Goal: Task Accomplishment & Management: Use online tool/utility

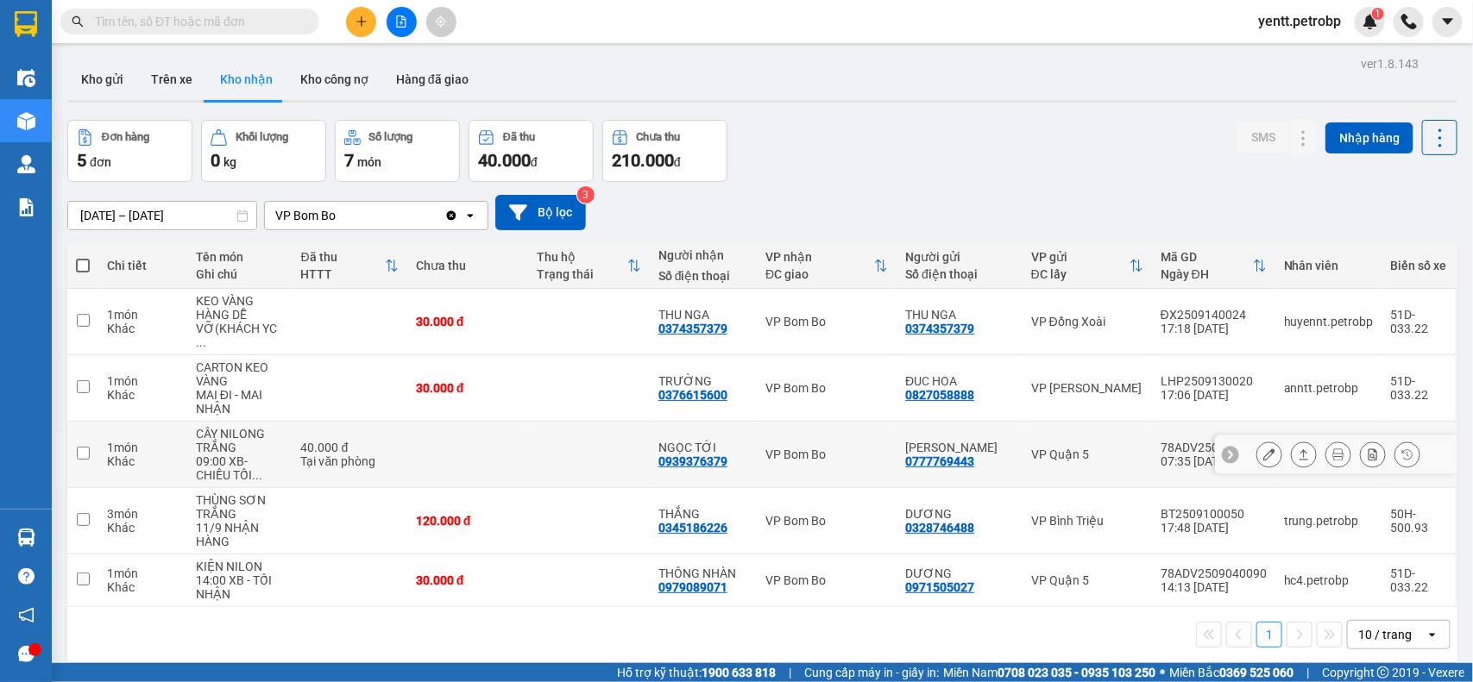
click at [1263, 449] on icon at bounding box center [1269, 455] width 12 height 12
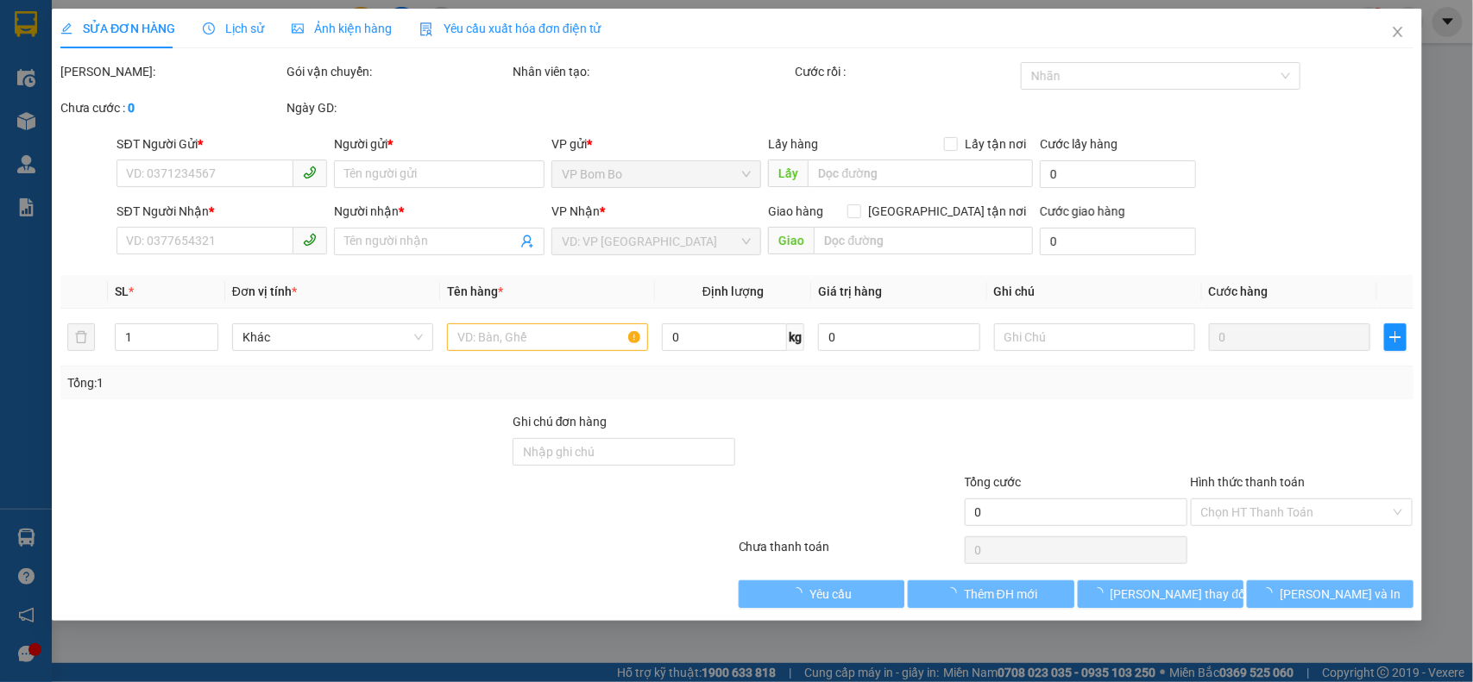
type input "0777769443"
type input "[PERSON_NAME]"
type input "0939376379"
type input "NGỌC TỚI"
type input "40.000"
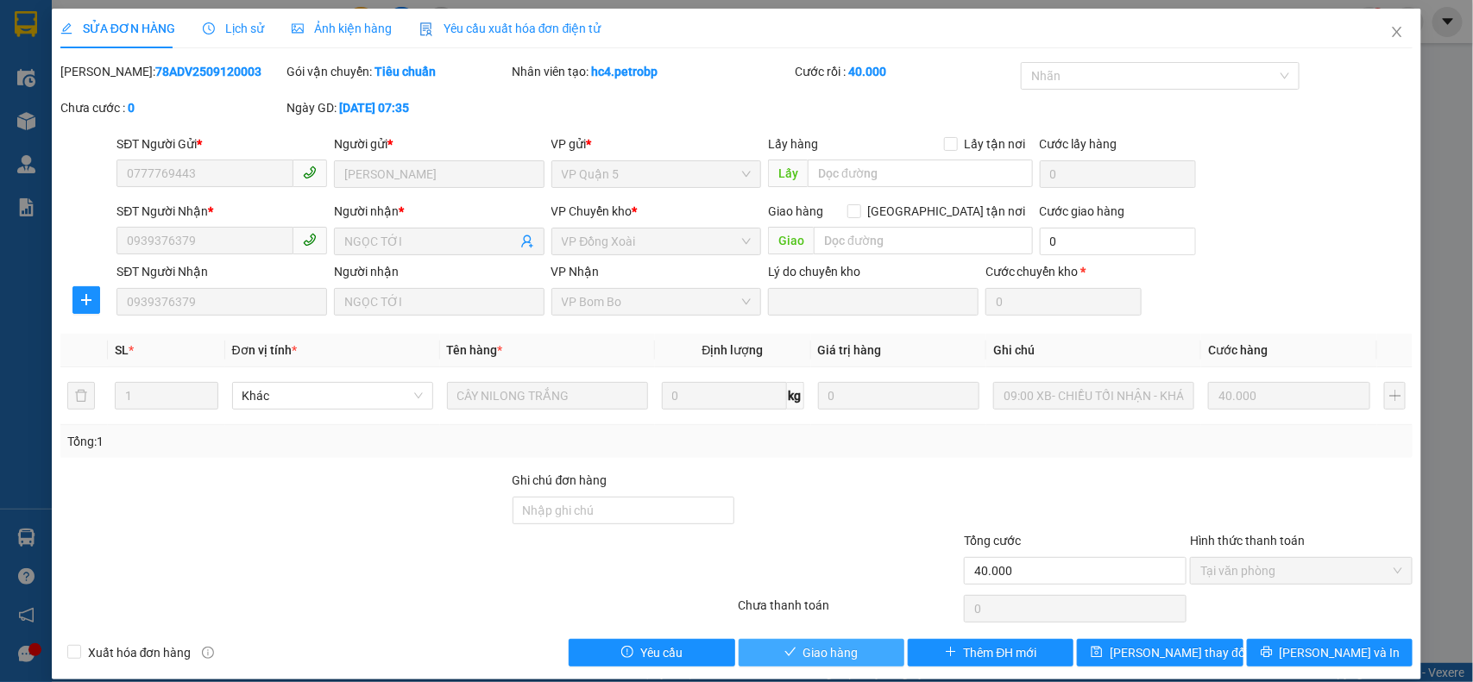
click at [815, 656] on span "Giao hàng" at bounding box center [830, 653] width 55 height 19
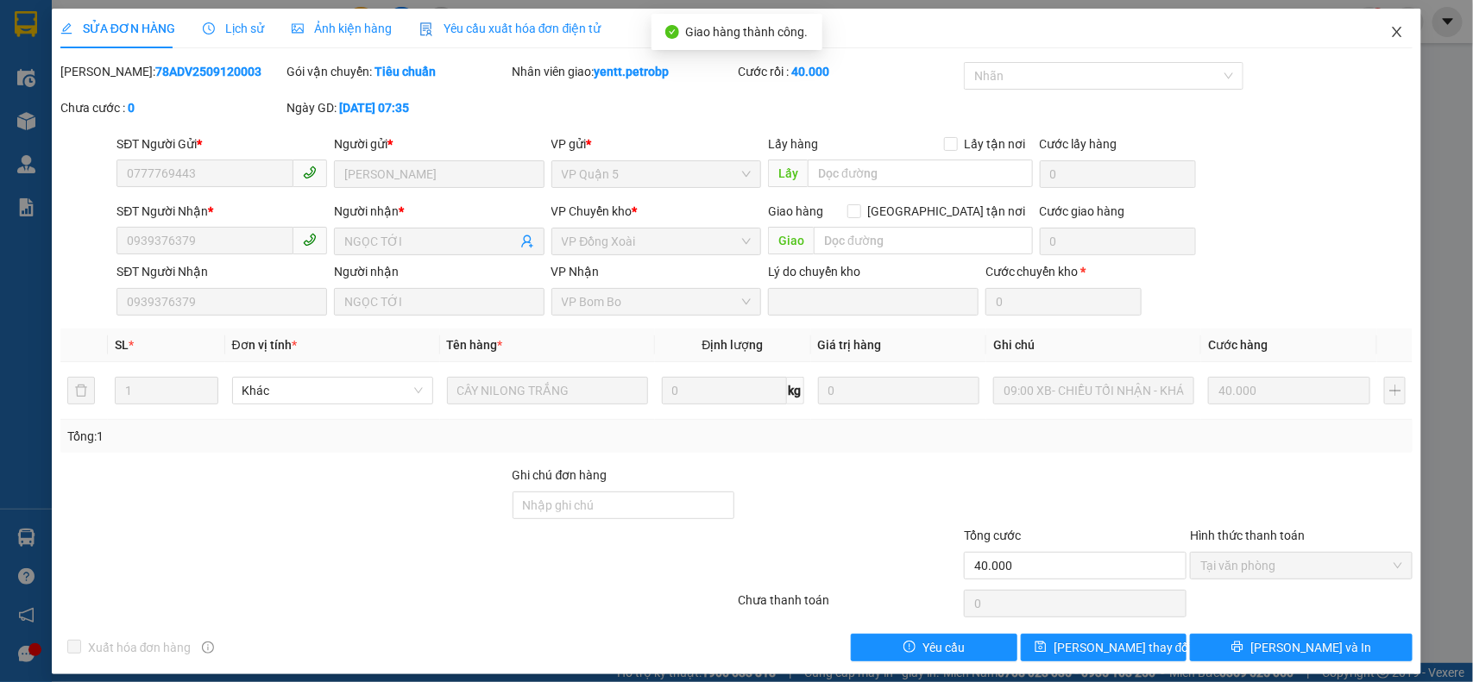
click at [1390, 28] on span "Close" at bounding box center [1397, 33] width 48 height 48
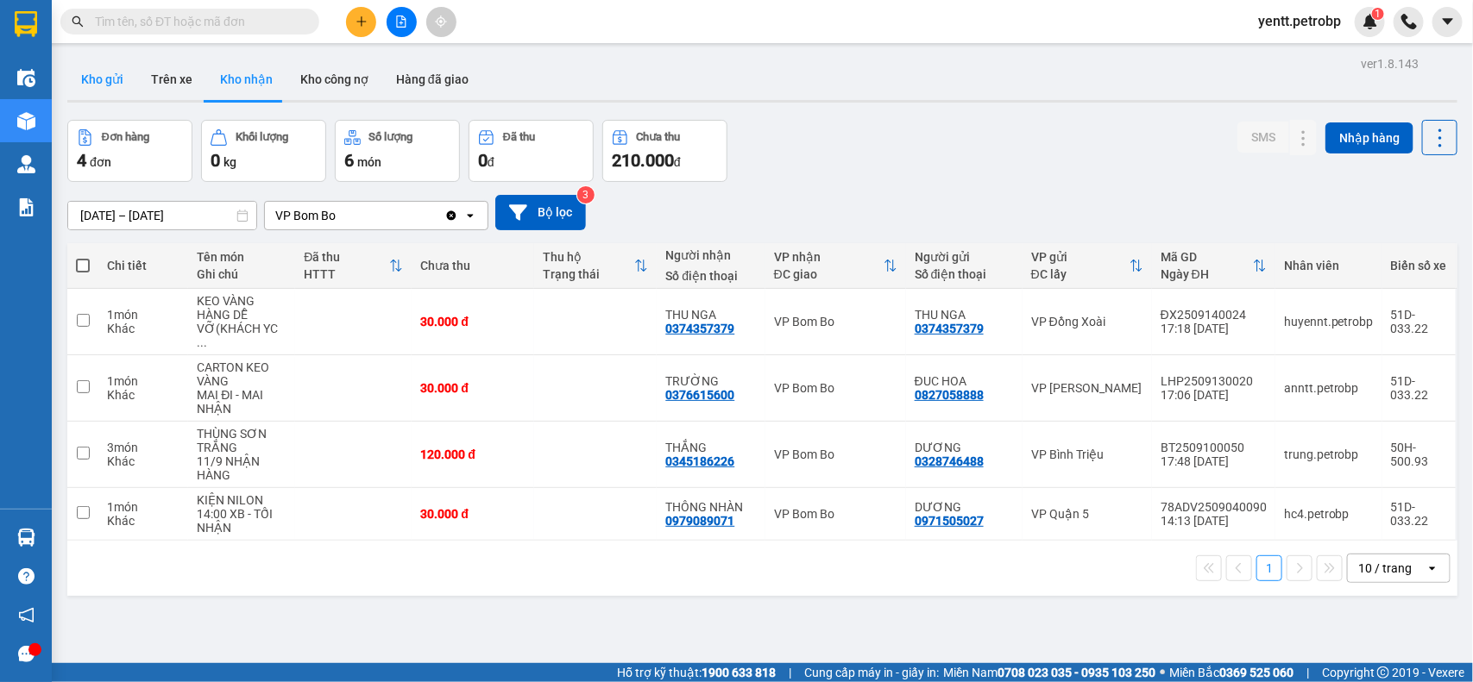
click at [121, 75] on button "Kho gửi" at bounding box center [102, 79] width 70 height 41
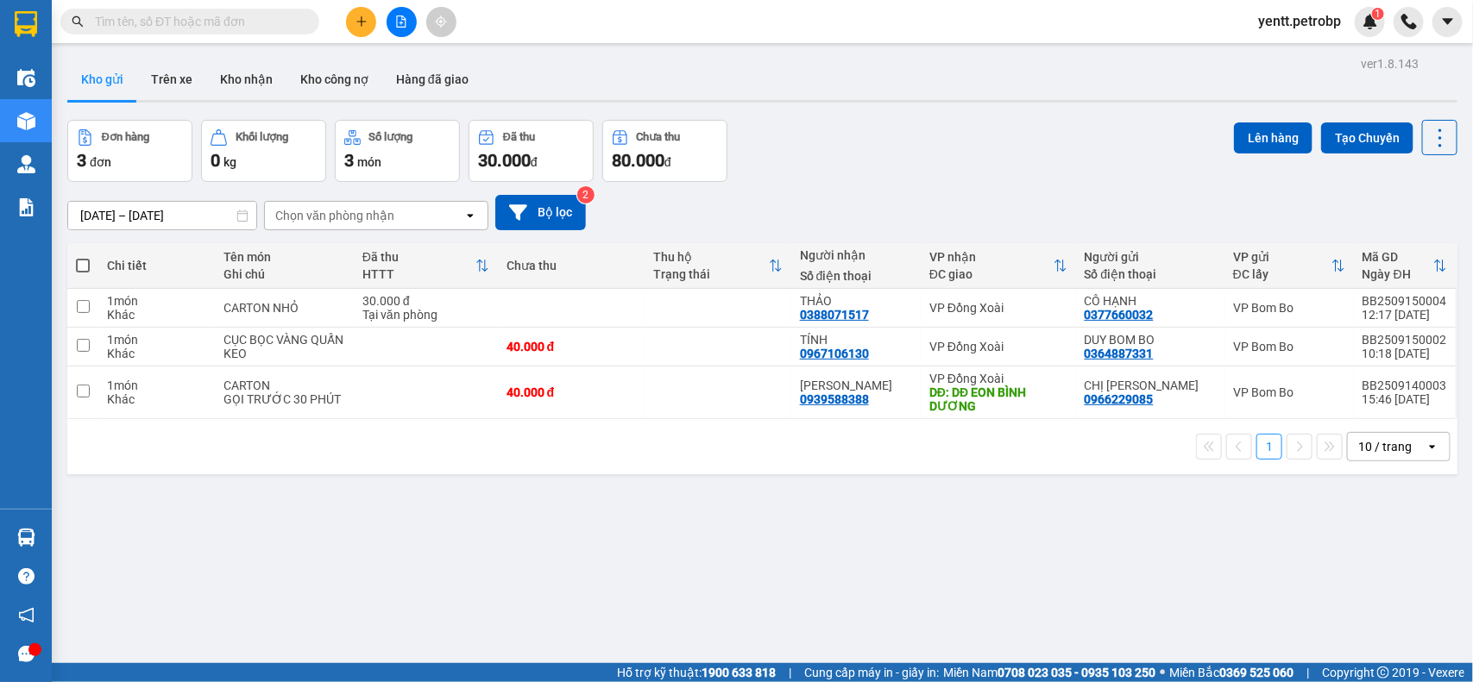
click at [80, 259] on span at bounding box center [83, 266] width 14 height 14
click at [83, 257] on input "checkbox" at bounding box center [83, 257] width 0 height 0
checkbox input "true"
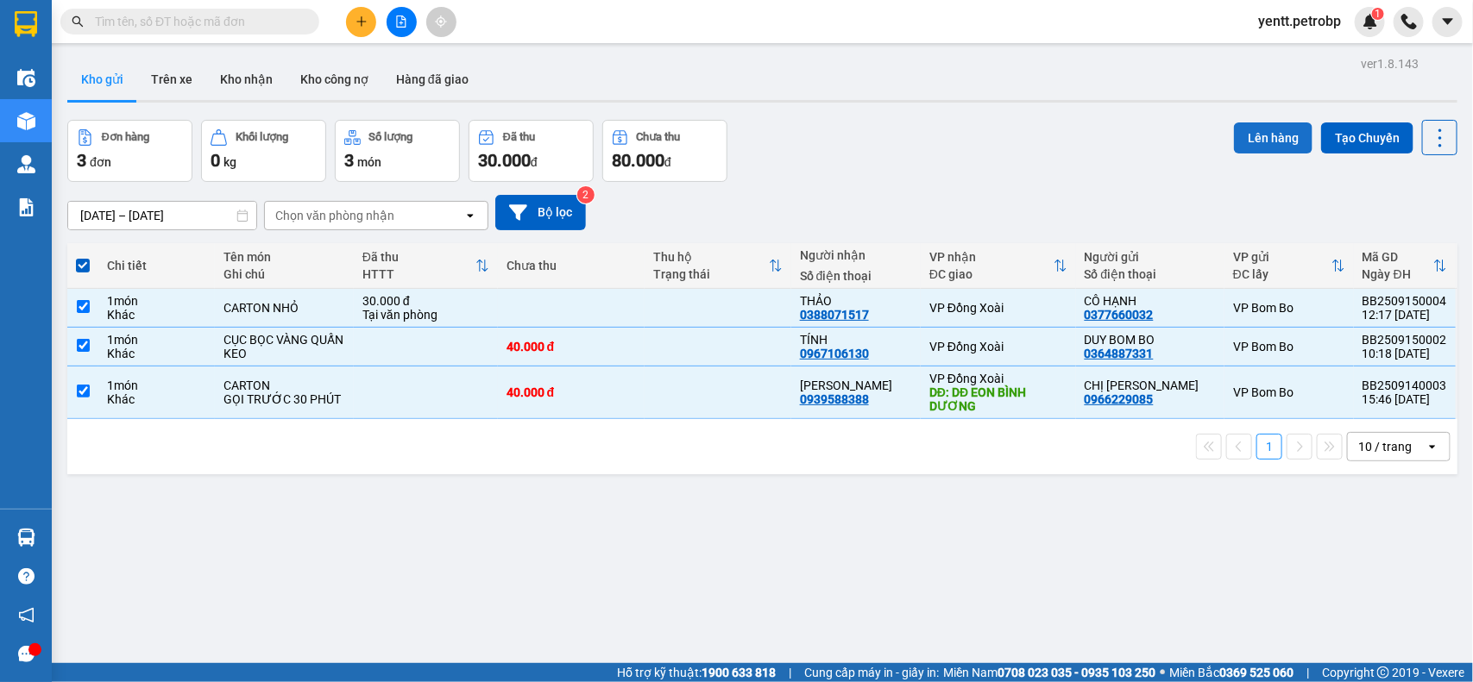
click at [1234, 127] on button "Lên hàng" at bounding box center [1273, 138] width 79 height 31
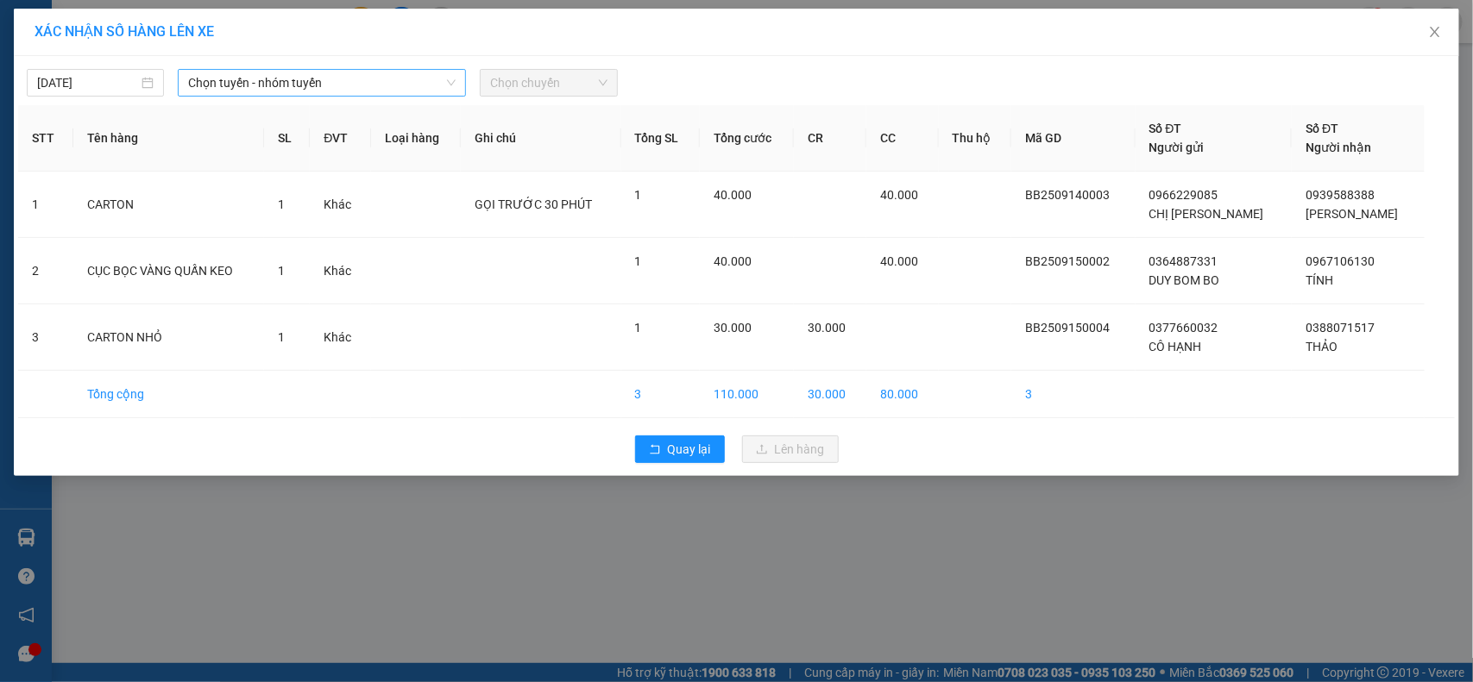
click at [339, 79] on span "Chọn tuyến - nhóm tuyến" at bounding box center [321, 83] width 267 height 26
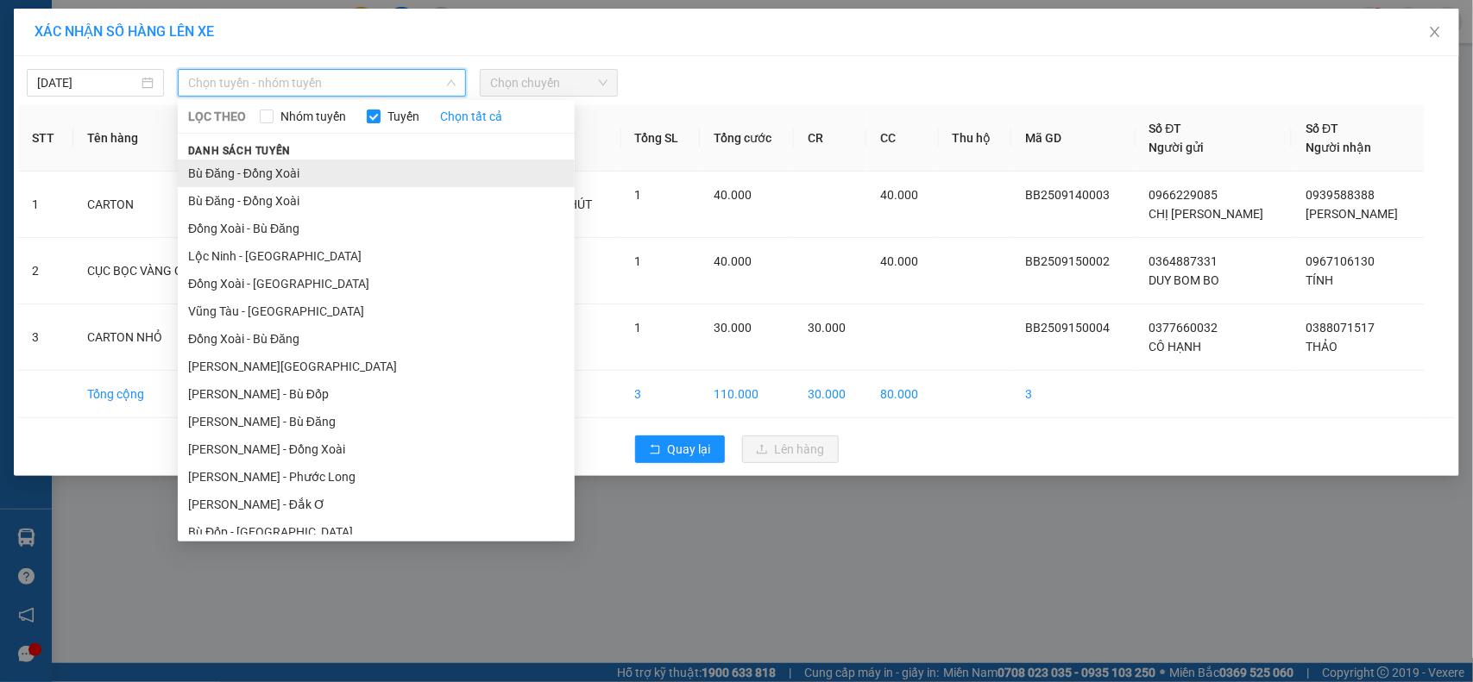
click at [260, 166] on li "Bù Đăng - Đồng Xoài" at bounding box center [376, 174] width 397 height 28
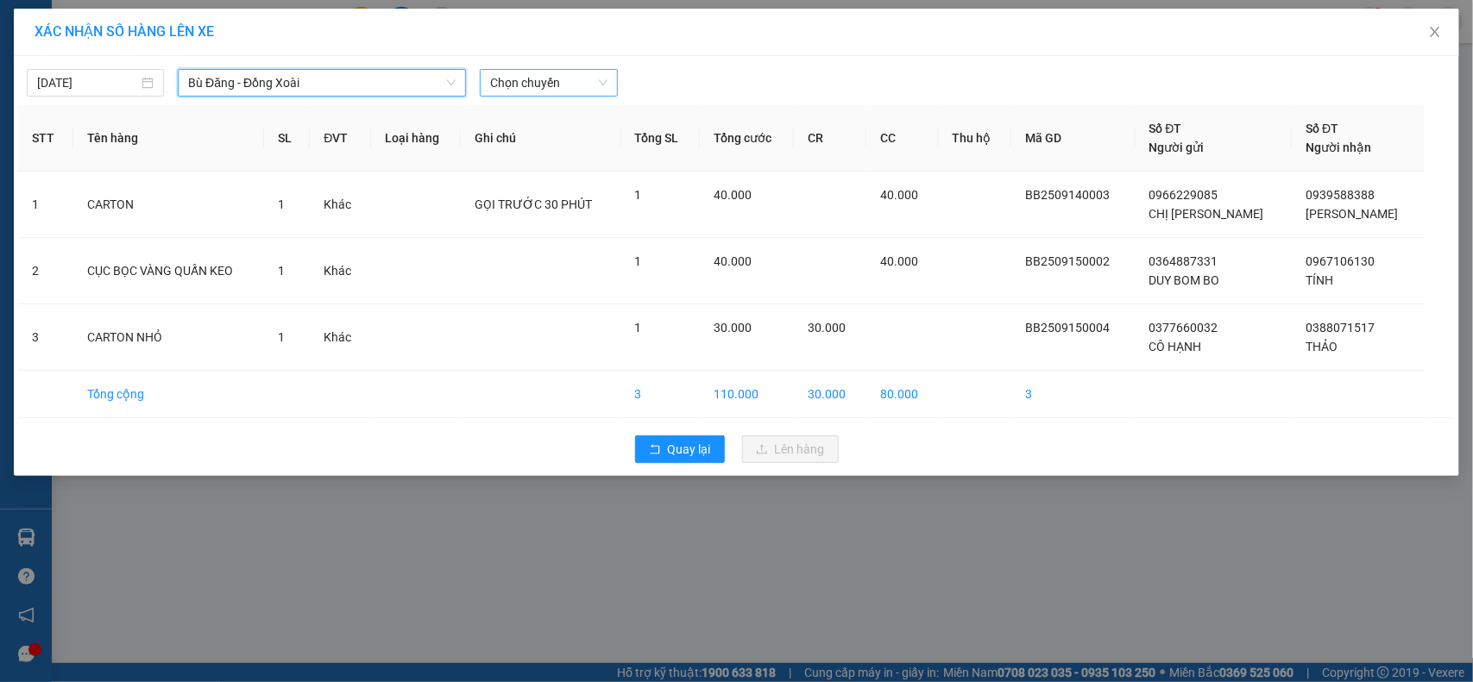
click at [568, 78] on span "Chọn chuyến" at bounding box center [548, 83] width 116 height 26
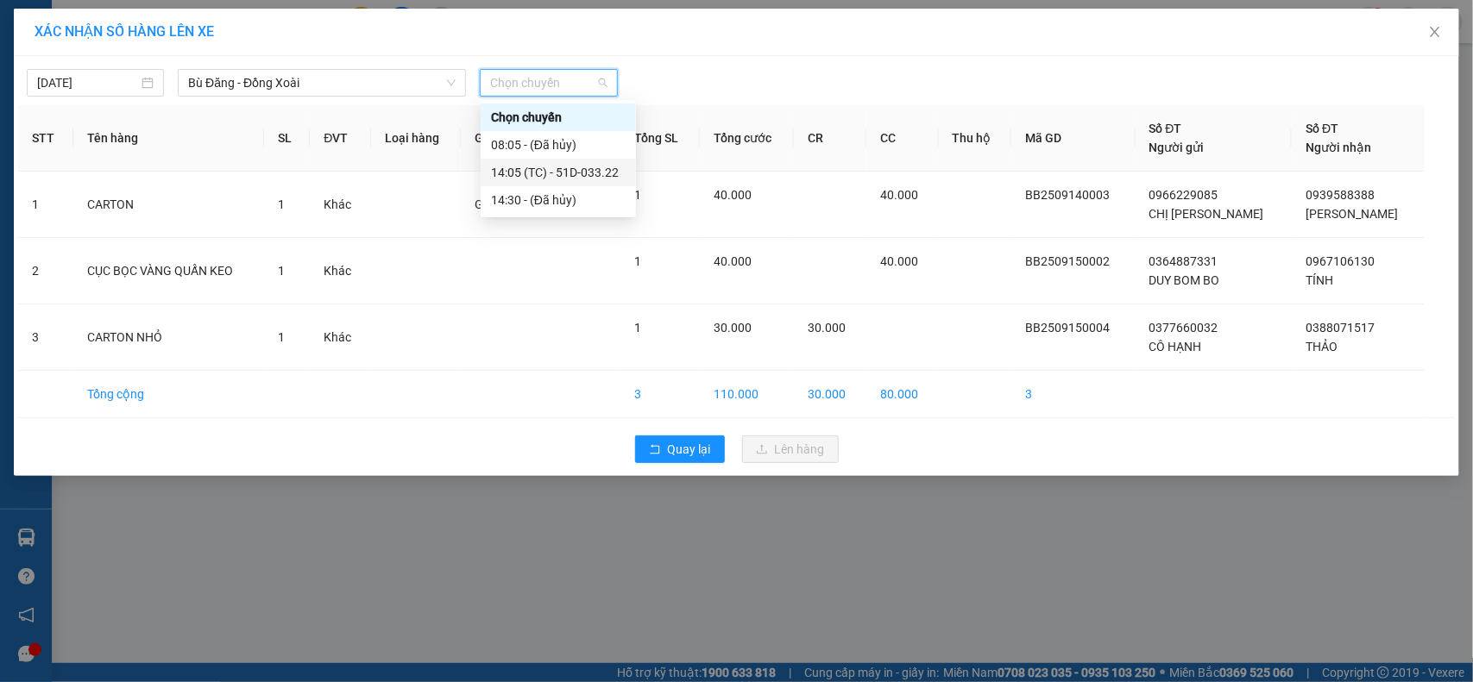
click at [556, 170] on div "14:05 (TC) - 51D-033.22" at bounding box center [558, 172] width 135 height 19
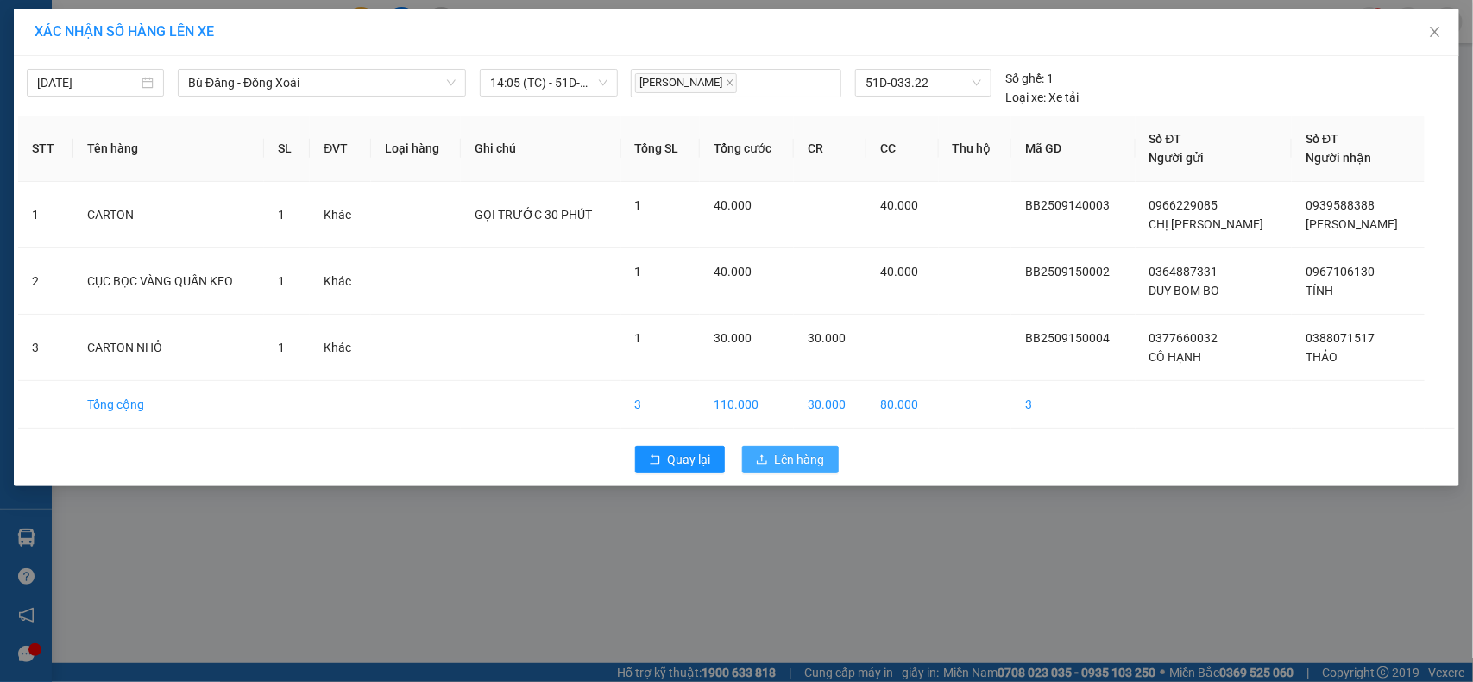
click at [795, 468] on span "Lên hàng" at bounding box center [800, 459] width 50 height 19
